Goal: Task Accomplishment & Management: Use online tool/utility

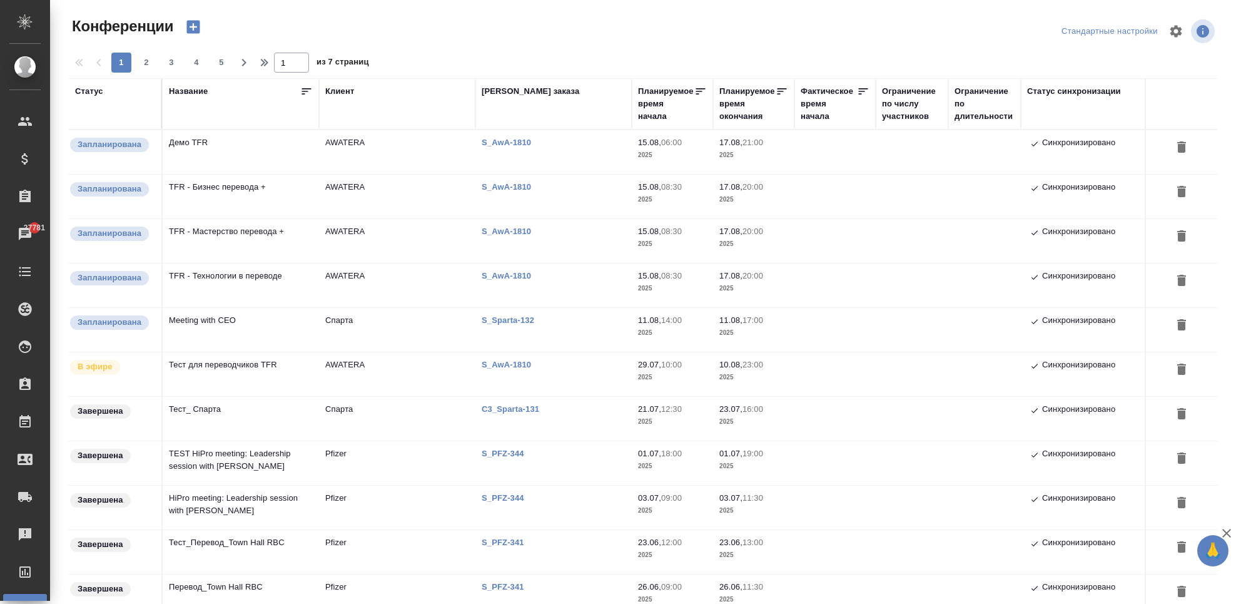
click at [227, 174] on td "Тест для переводчиков TFR" at bounding box center [241, 152] width 156 height 44
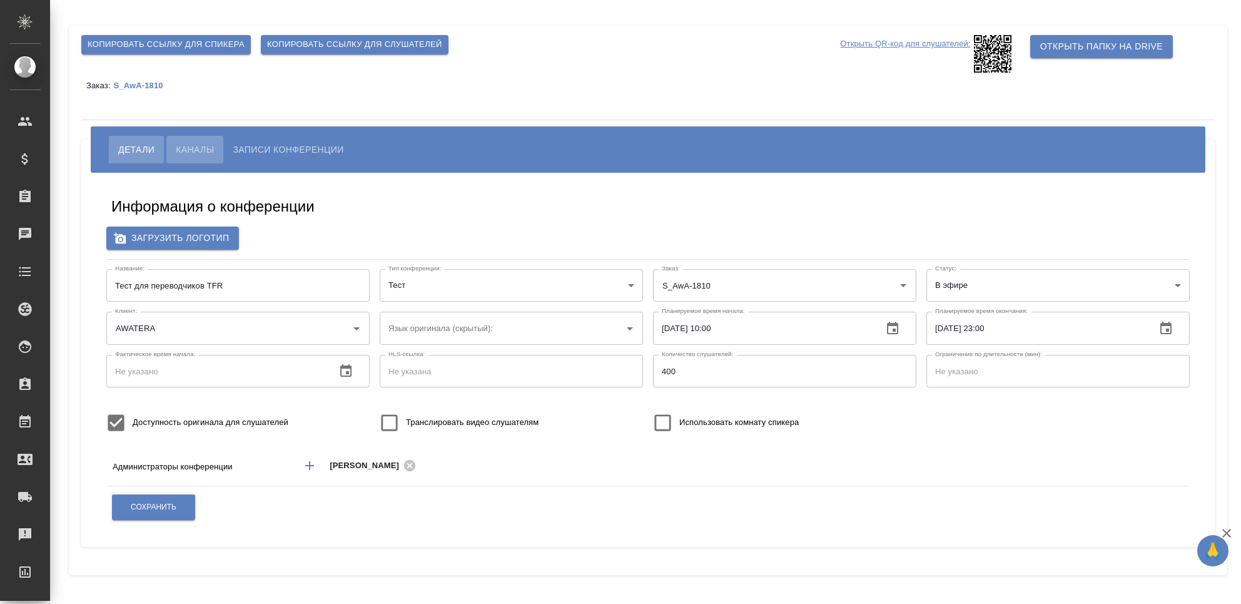
click at [196, 144] on span "Каналы" at bounding box center [195, 149] width 38 height 15
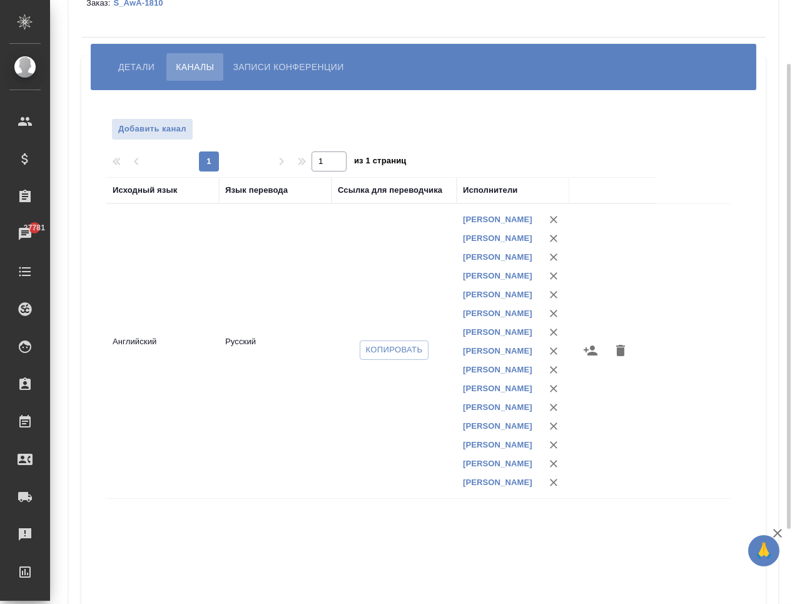
scroll to position [166, 0]
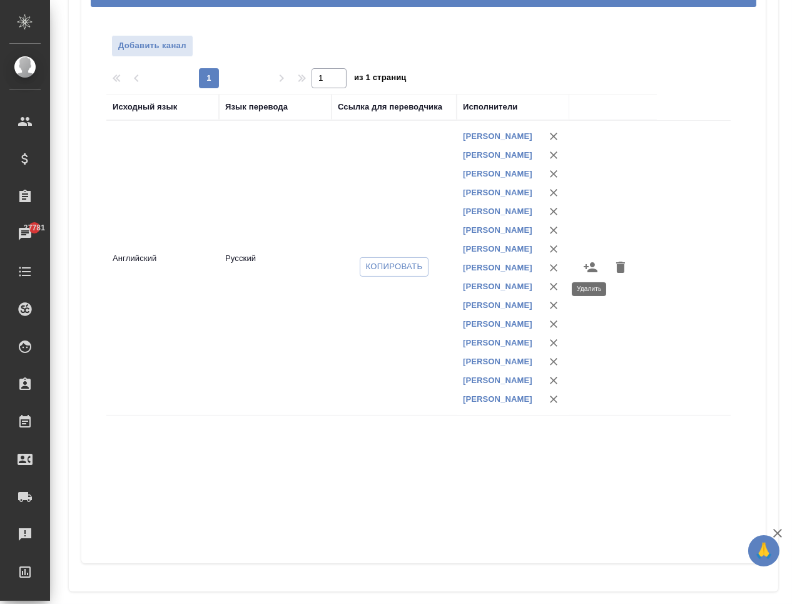
click at [552, 255] on icon "button" at bounding box center [553, 249] width 13 height 13
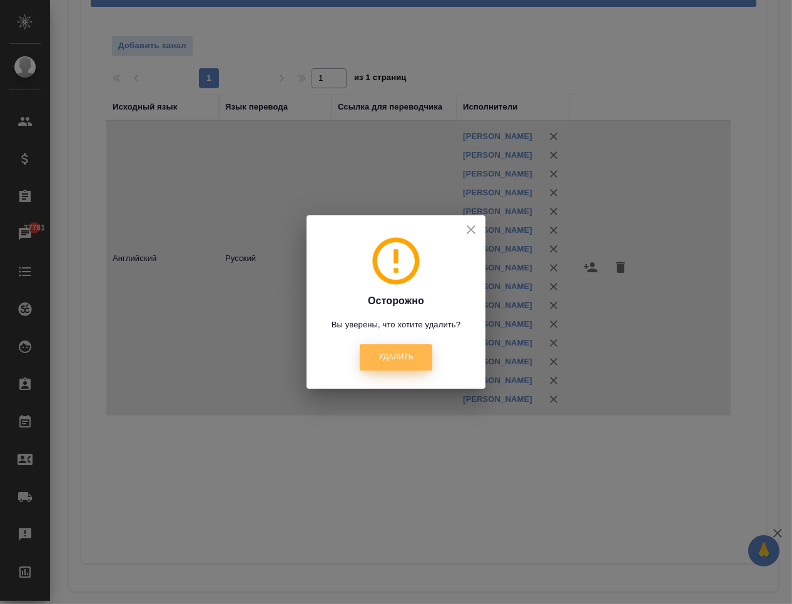
click at [405, 355] on span "Удалить" at bounding box center [395, 357] width 34 height 11
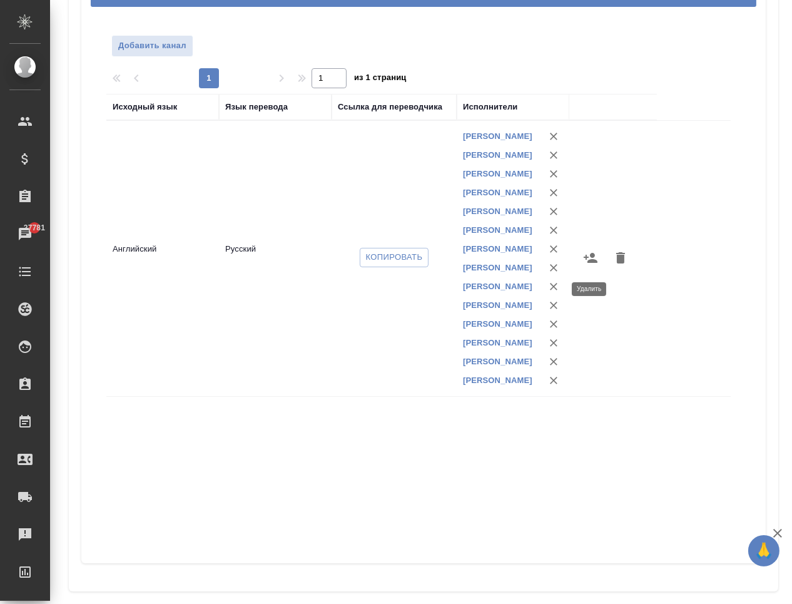
click at [554, 253] on icon "button" at bounding box center [554, 249] width 8 height 8
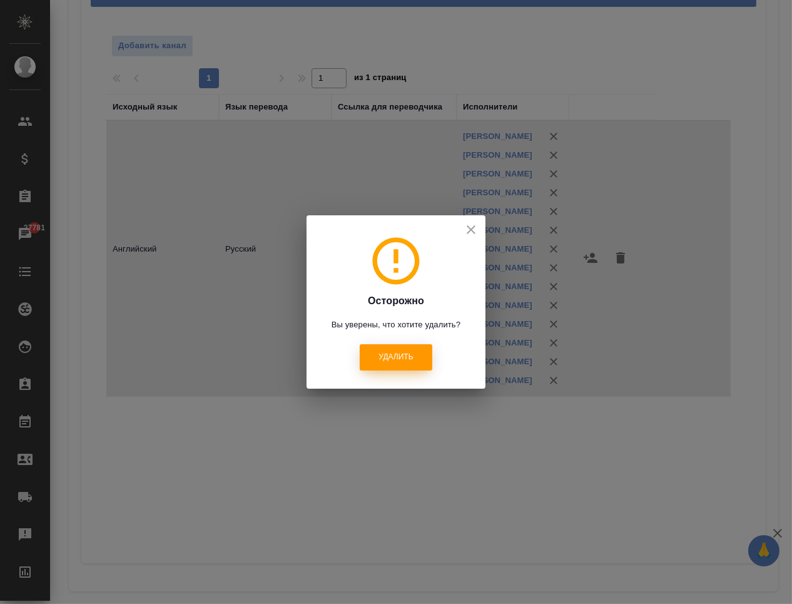
click at [417, 354] on button "Удалить" at bounding box center [396, 357] width 72 height 26
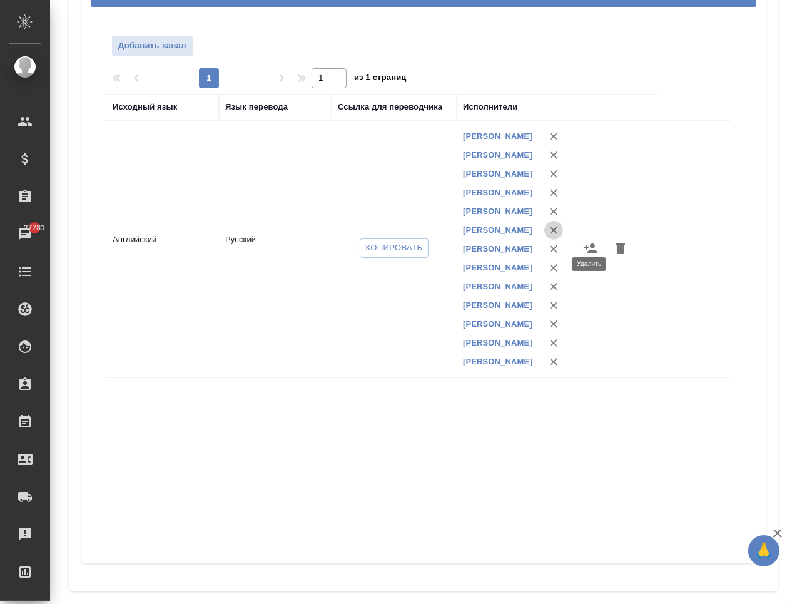
click at [552, 234] on icon "button" at bounding box center [554, 230] width 8 height 8
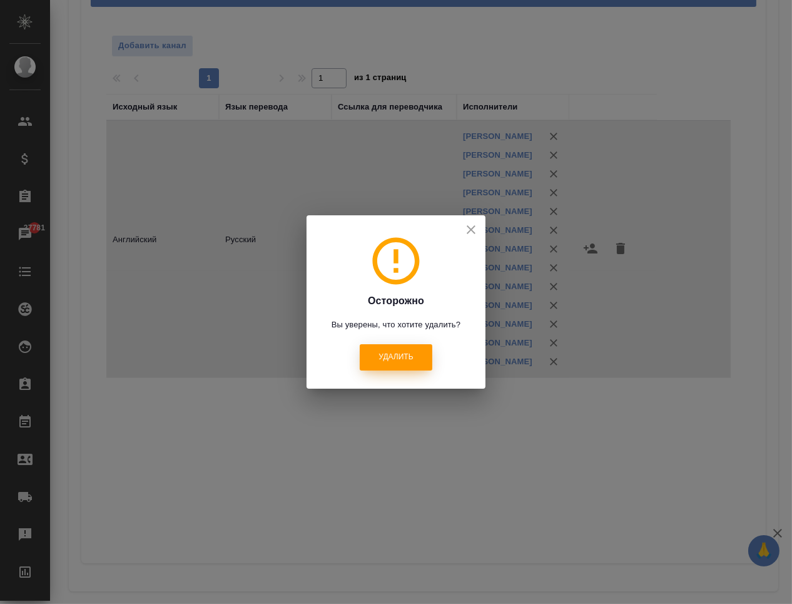
click at [417, 358] on button "Удалить" at bounding box center [396, 357] width 72 height 26
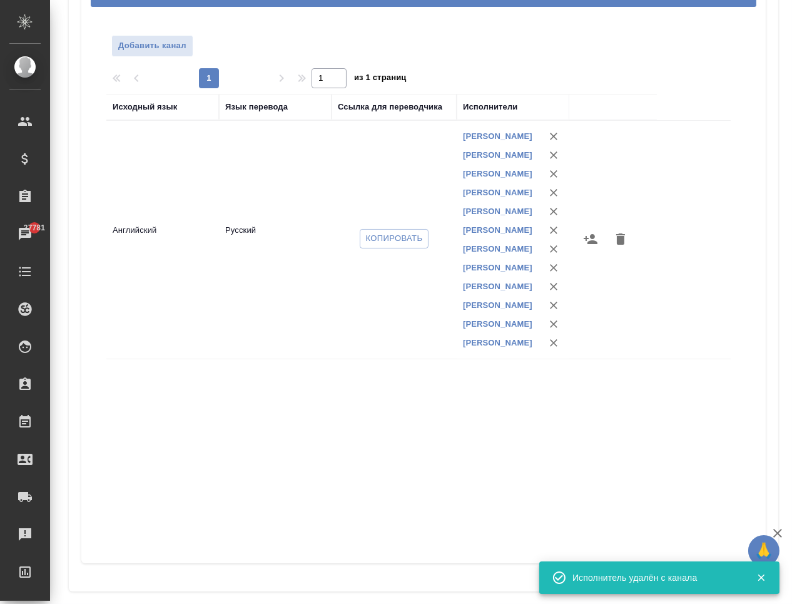
click at [589, 246] on icon "button" at bounding box center [590, 238] width 15 height 15
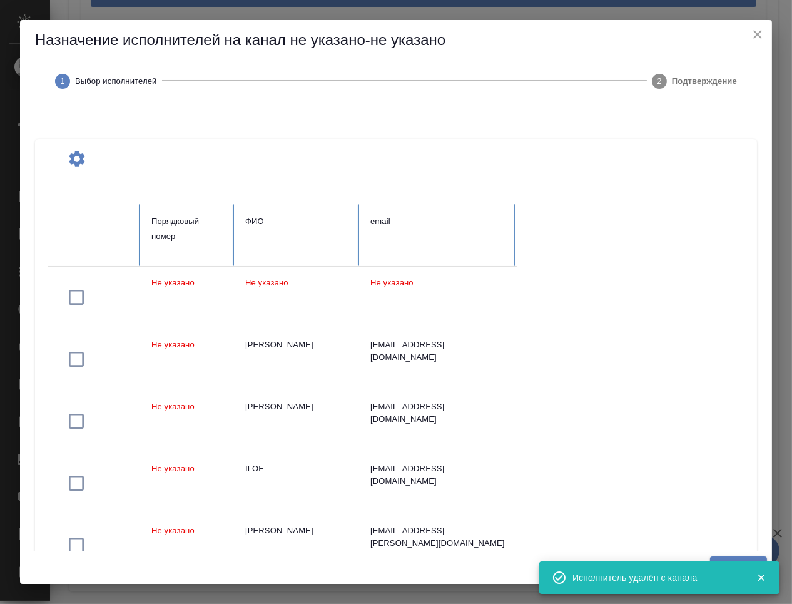
click at [310, 236] on input "text" at bounding box center [297, 238] width 105 height 18
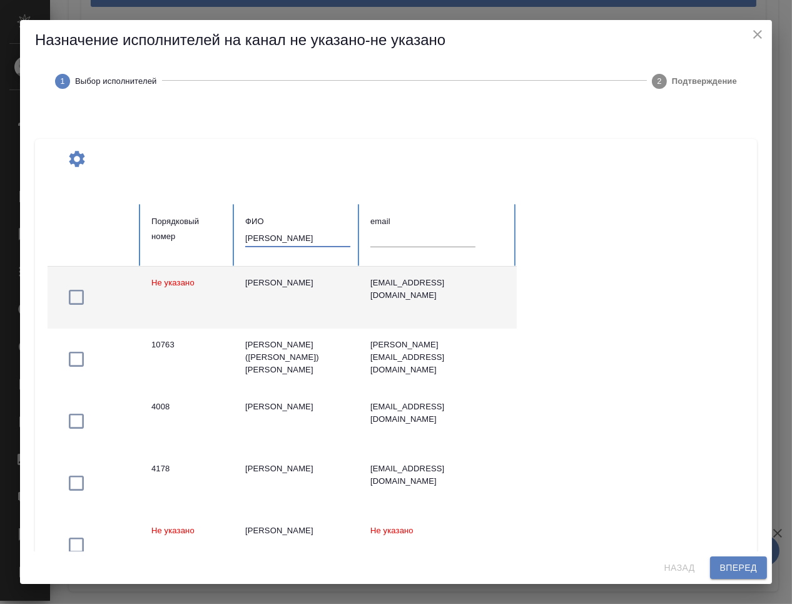
type input "шилова"
click at [79, 293] on icon "button" at bounding box center [76, 297] width 20 height 20
drag, startPoint x: 291, startPoint y: 241, endPoint x: 241, endPoint y: 244, distance: 50.8
click at [241, 244] on th "ФИО шилова" at bounding box center [297, 235] width 125 height 62
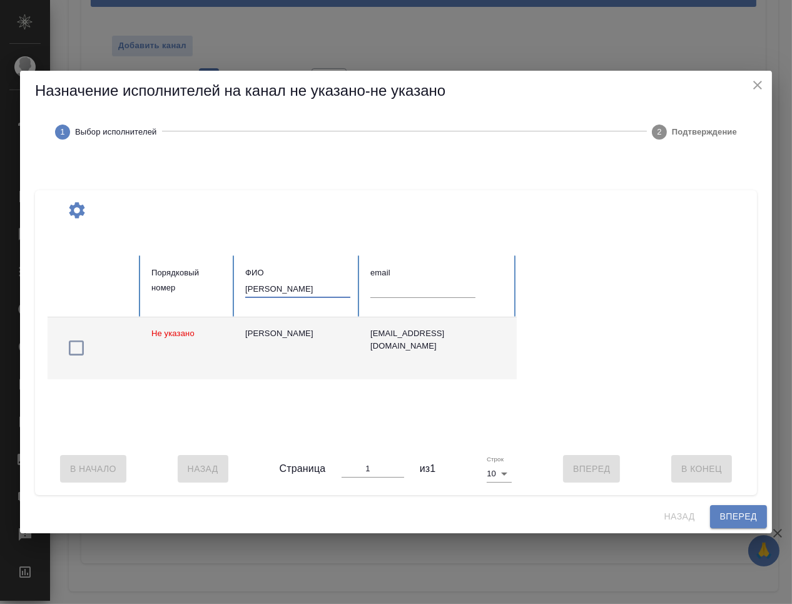
type input "дищенко"
click at [79, 346] on icon "button" at bounding box center [76, 348] width 20 height 20
drag, startPoint x: 290, startPoint y: 284, endPoint x: 240, endPoint y: 288, distance: 49.6
click at [240, 288] on th "ФИО дищенко" at bounding box center [297, 286] width 125 height 62
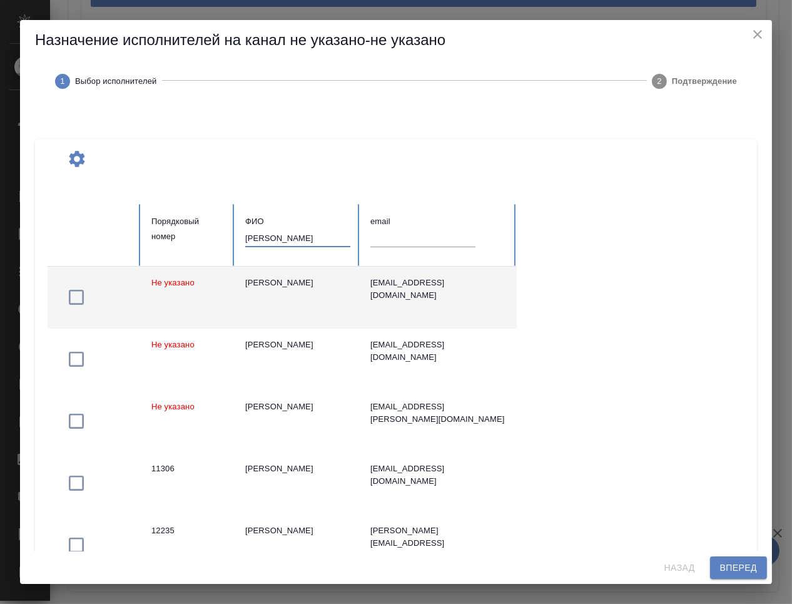
type input "наум"
click at [75, 297] on icon "button" at bounding box center [76, 297] width 20 height 20
click at [724, 567] on span "Вперед" at bounding box center [738, 568] width 37 height 16
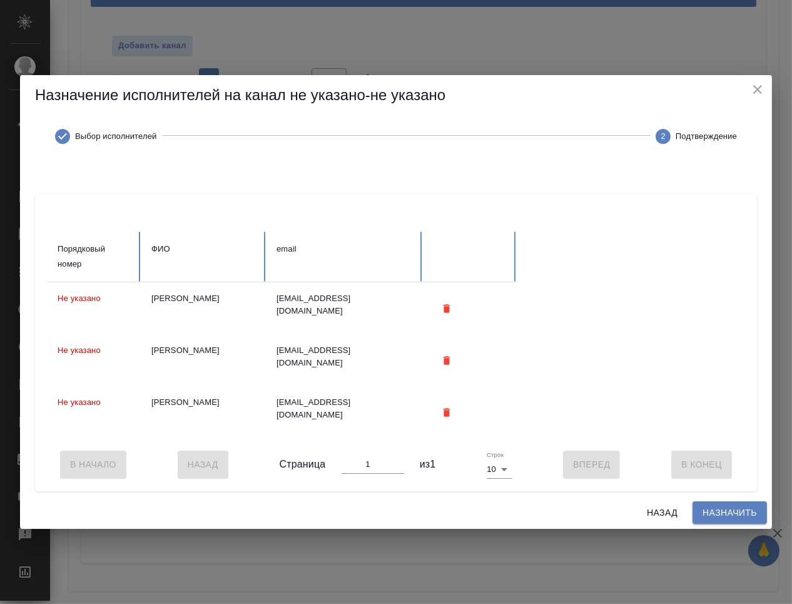
click at [709, 516] on span "Назначить" at bounding box center [729, 513] width 54 height 16
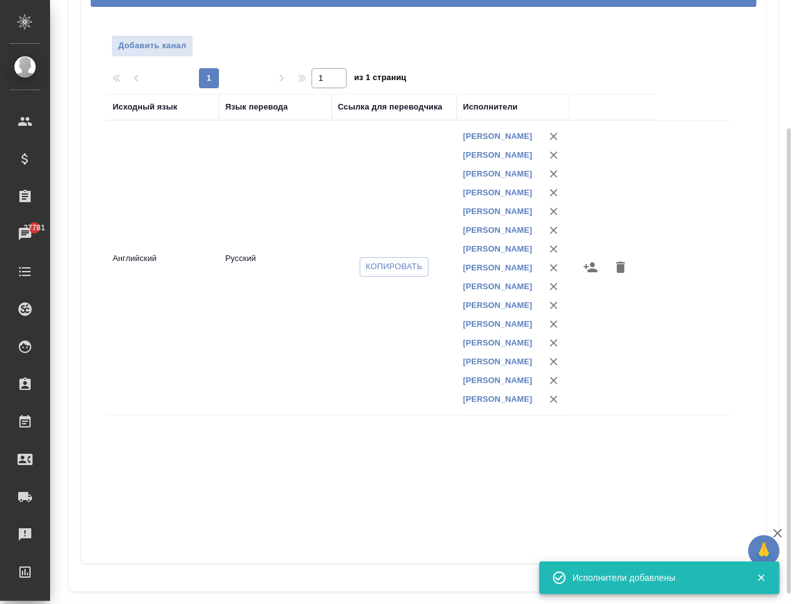
scroll to position [0, 0]
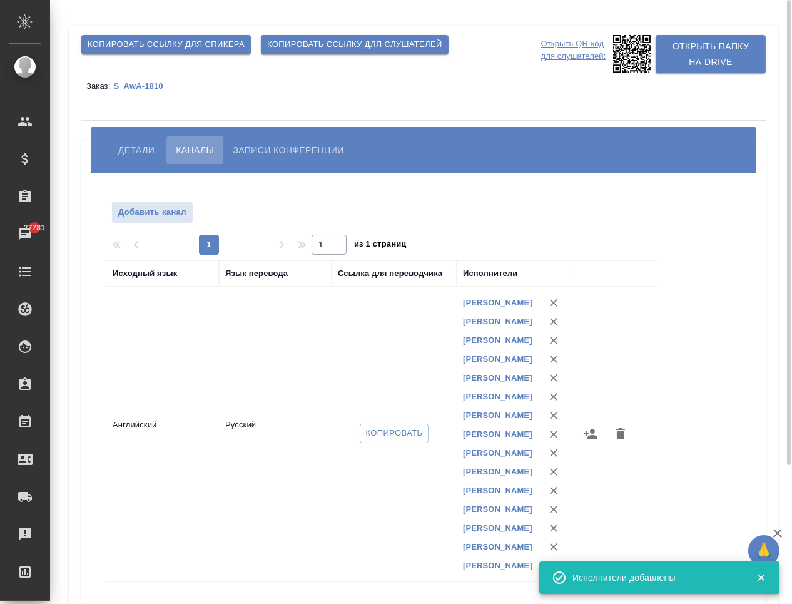
click at [134, 141] on button "Детали" at bounding box center [136, 150] width 55 height 28
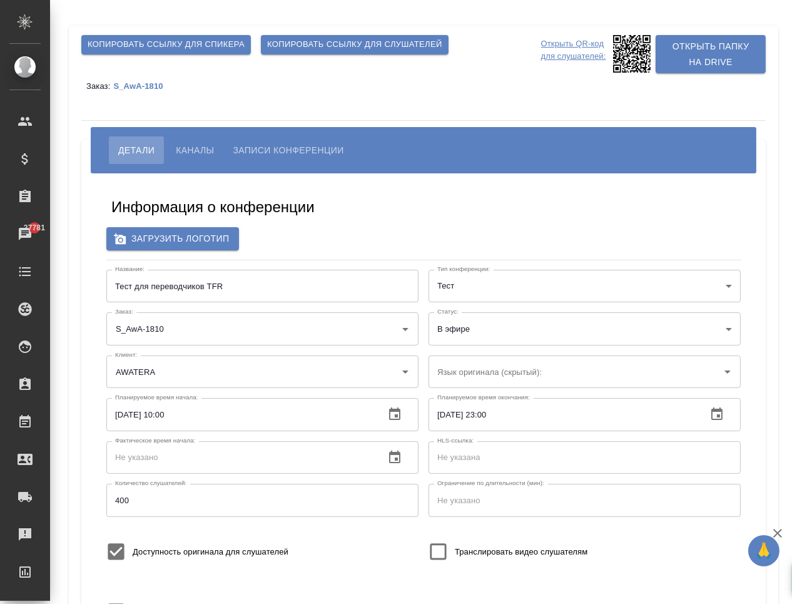
scroll to position [166, 0]
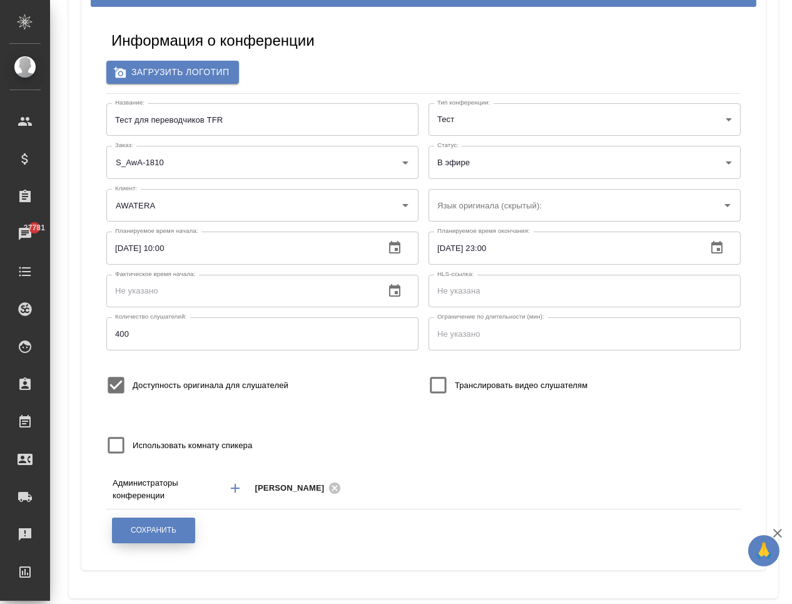
click at [173, 527] on span "Сохранить" at bounding box center [154, 530] width 46 height 11
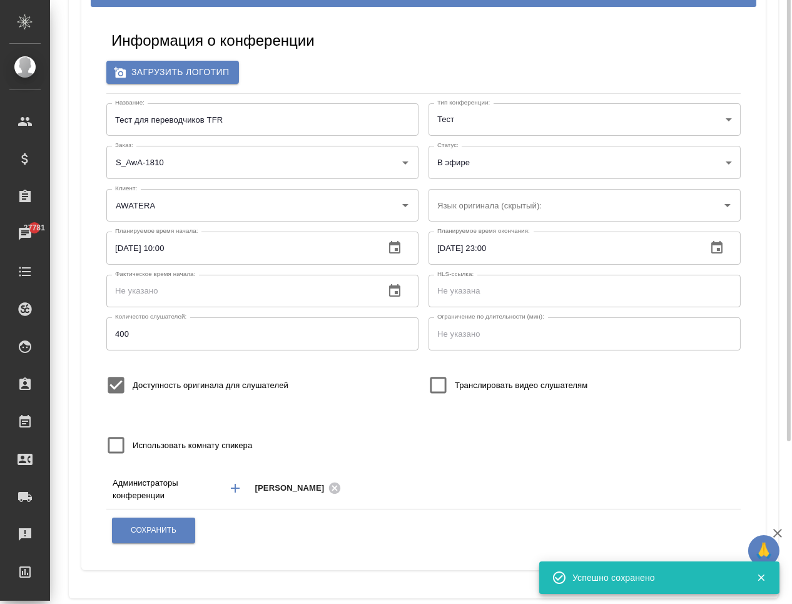
scroll to position [0, 0]
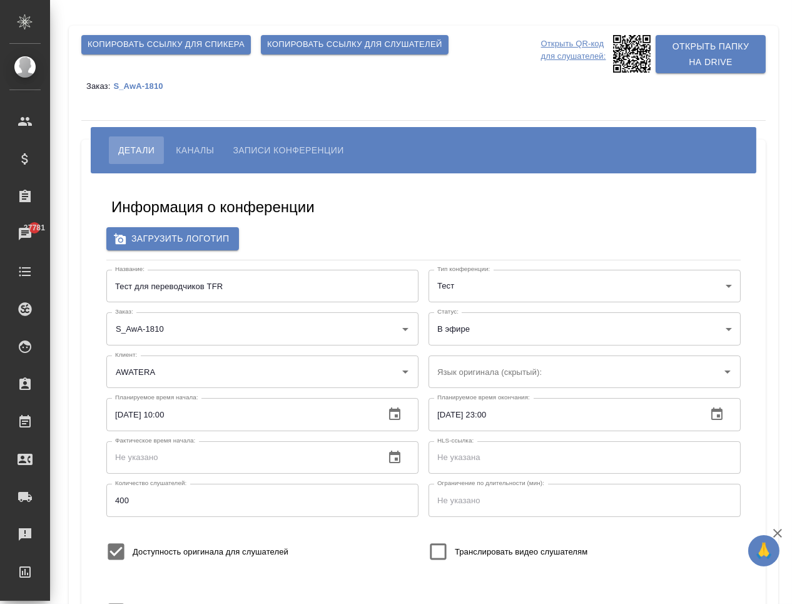
click at [201, 139] on button "Каналы" at bounding box center [194, 150] width 57 height 28
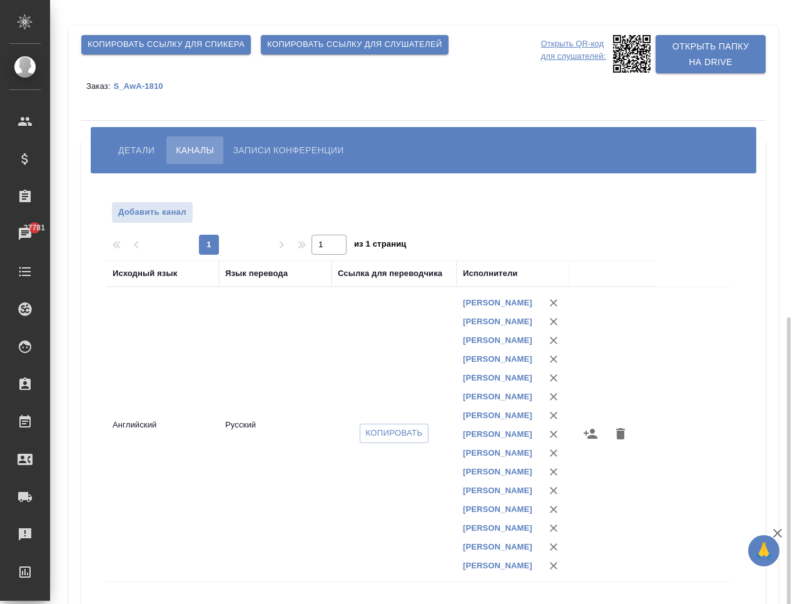
scroll to position [179, 0]
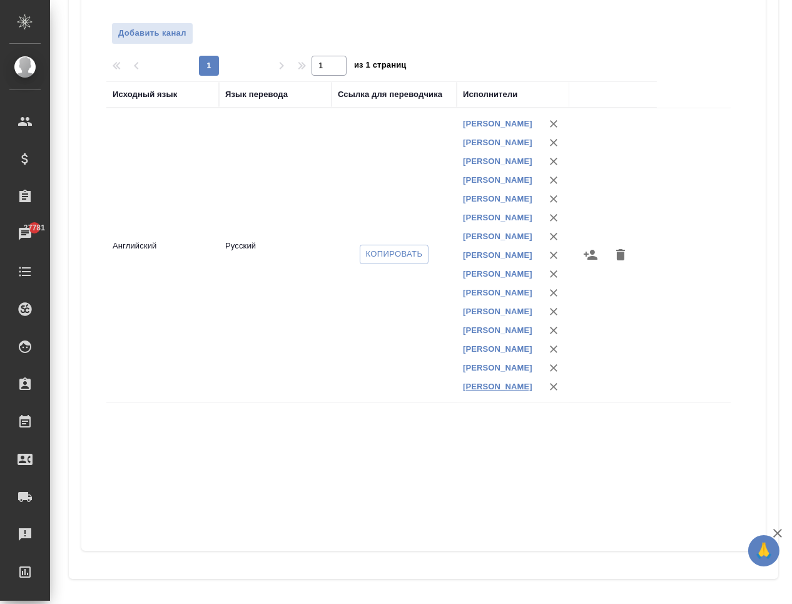
drag, startPoint x: 495, startPoint y: 484, endPoint x: 486, endPoint y: 467, distance: 18.5
